Goal: Register for event/course

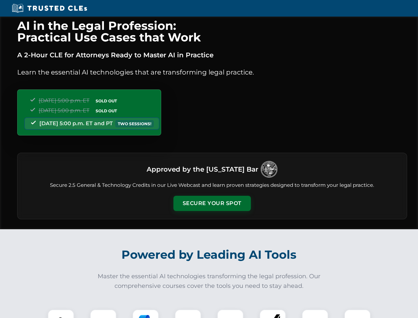
click at [212, 203] on button "Secure Your Spot" at bounding box center [213, 203] width 78 height 15
click at [61, 314] on img at bounding box center [60, 322] width 19 height 19
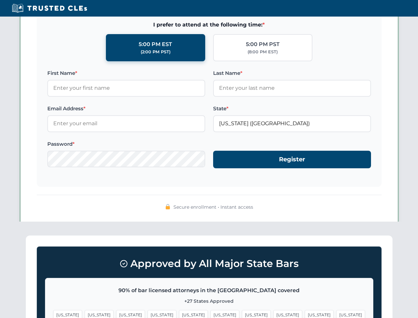
click at [242, 314] on span "[US_STATE]" at bounding box center [256, 315] width 29 height 10
click at [305, 314] on span "[US_STATE]" at bounding box center [319, 315] width 29 height 10
